Goal: Task Accomplishment & Management: Complete application form

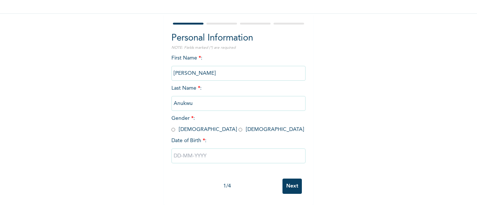
scroll to position [57, 0]
click at [193, 124] on span "Gender * : [DEMOGRAPHIC_DATA] [DEMOGRAPHIC_DATA]" at bounding box center [237, 124] width 133 height 16
click at [238, 126] on input "radio" at bounding box center [240, 129] width 4 height 7
radio input "true"
click at [217, 149] on input "text" at bounding box center [238, 156] width 134 height 15
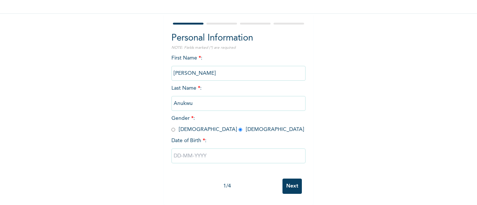
select select "8"
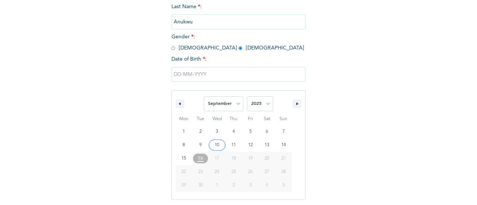
scroll to position [134, 0]
click at [255, 103] on select "2025 2024 2023 2022 2021 2020 2019 2018 2017 2016 2015 2014 2013 2012 2011 2010…" at bounding box center [260, 102] width 26 height 15
select select "1987"
click at [247, 96] on select "2025 2024 2023 2022 2021 2020 2019 2018 2017 2016 2015 2014 2013 2012 2011 2010…" at bounding box center [260, 102] width 26 height 15
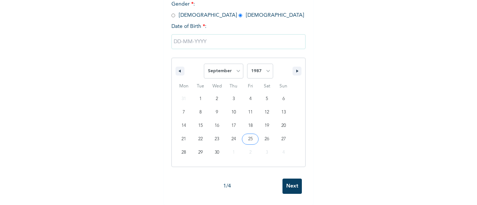
scroll to position [57, 0]
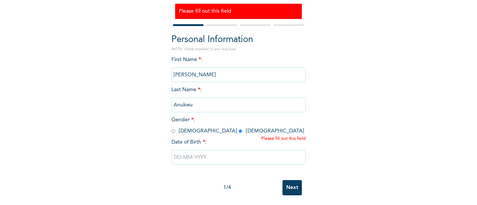
scroll to position [80, 0]
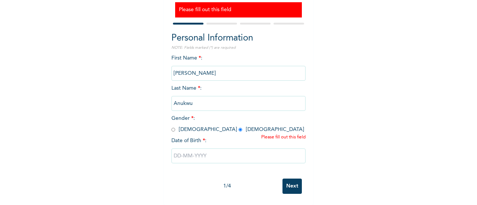
click at [255, 149] on input "text" at bounding box center [238, 156] width 134 height 15
select select "8"
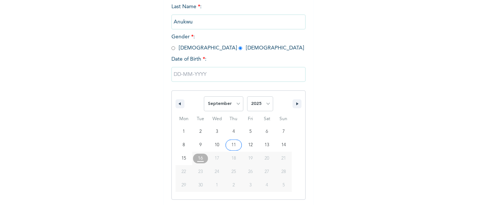
scroll to position [156, 0]
click at [257, 103] on select "2025 2024 2023 2022 2021 2020 2019 2018 2017 2016 2015 2014 2013 2012 2011 2010…" at bounding box center [260, 102] width 26 height 15
select select "1987"
click at [247, 96] on select "2025 2024 2023 2022 2021 2020 2019 2018 2017 2016 2015 2014 2013 2012 2011 2010…" at bounding box center [260, 102] width 26 height 15
type input "[DATE]"
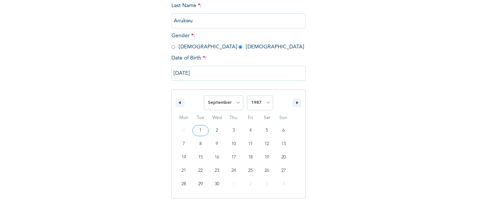
scroll to position [80, 0]
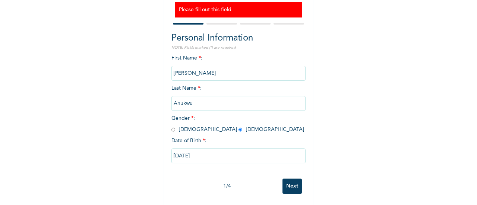
click at [290, 181] on input "Next" at bounding box center [291, 186] width 19 height 15
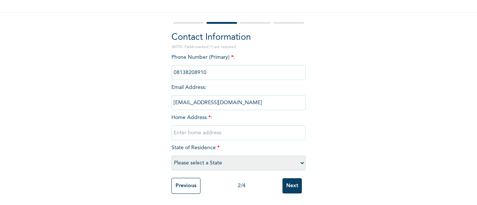
scroll to position [57, 0]
click at [189, 128] on input "text" at bounding box center [238, 132] width 134 height 15
paste input "No 9 ABERUAGBA SHOGUNLE LAGOS"
type input "No 9 ABERUAGBA SHOGUNLE LAGOS"
click at [211, 159] on select "Please select a State [PERSON_NAME] (FCT) [PERSON_NAME] Ibom [GEOGRAPHIC_DATA] …" at bounding box center [238, 163] width 134 height 15
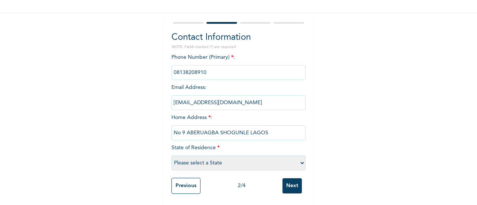
select select "25"
click at [171, 156] on select "Please select a State [PERSON_NAME] (FCT) [PERSON_NAME] Ibom [GEOGRAPHIC_DATA] …" at bounding box center [238, 163] width 134 height 15
click at [294, 181] on input "Next" at bounding box center [291, 185] width 19 height 15
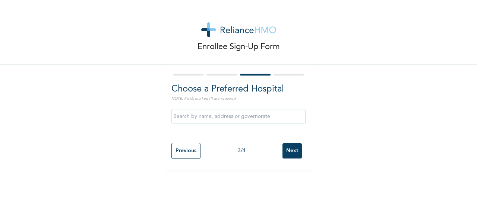
click at [289, 152] on input "Next" at bounding box center [291, 150] width 19 height 15
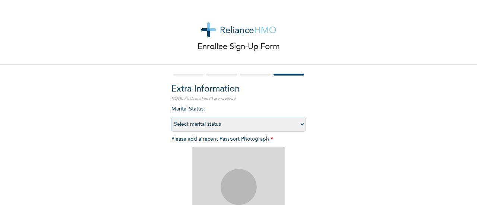
click at [259, 128] on select "Select marital status [DEMOGRAPHIC_DATA] Married [DEMOGRAPHIC_DATA] Widow/[DEMO…" at bounding box center [238, 124] width 134 height 15
click at [201, 122] on select "Select marital status [DEMOGRAPHIC_DATA] Married [DEMOGRAPHIC_DATA] Widow/[DEMO…" at bounding box center [238, 124] width 134 height 15
select select "1"
click at [171, 117] on select "Select marital status [DEMOGRAPHIC_DATA] Married [DEMOGRAPHIC_DATA] Widow/[DEMO…" at bounding box center [238, 124] width 134 height 15
click at [235, 181] on img at bounding box center [238, 193] width 93 height 93
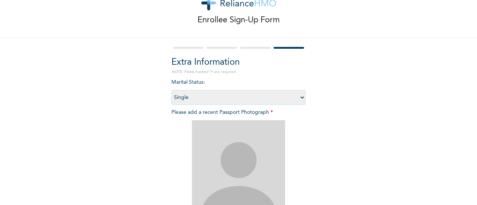
scroll to position [112, 0]
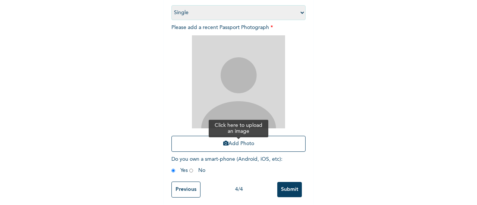
click at [251, 146] on button "Add Photo" at bounding box center [238, 144] width 134 height 16
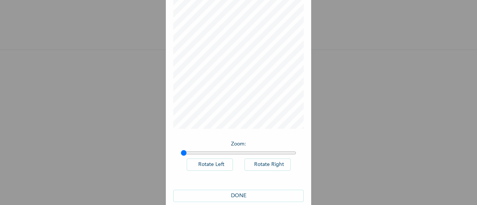
scroll to position [54, 0]
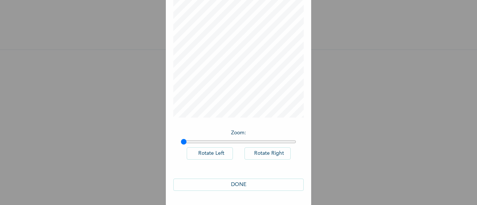
click at [245, 184] on button "DONE" at bounding box center [238, 185] width 130 height 12
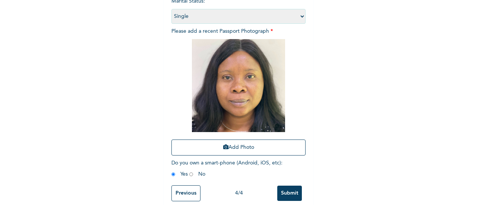
scroll to position [121, 0]
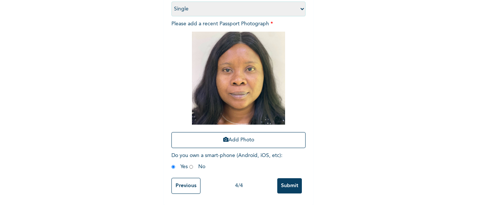
click at [285, 182] on input "Submit" at bounding box center [289, 185] width 25 height 15
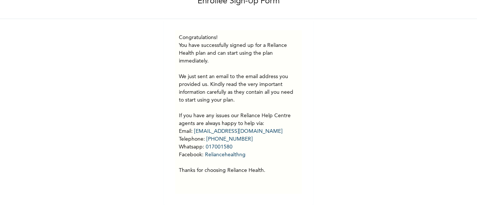
scroll to position [51, 0]
